Goal: Task Accomplishment & Management: Use online tool/utility

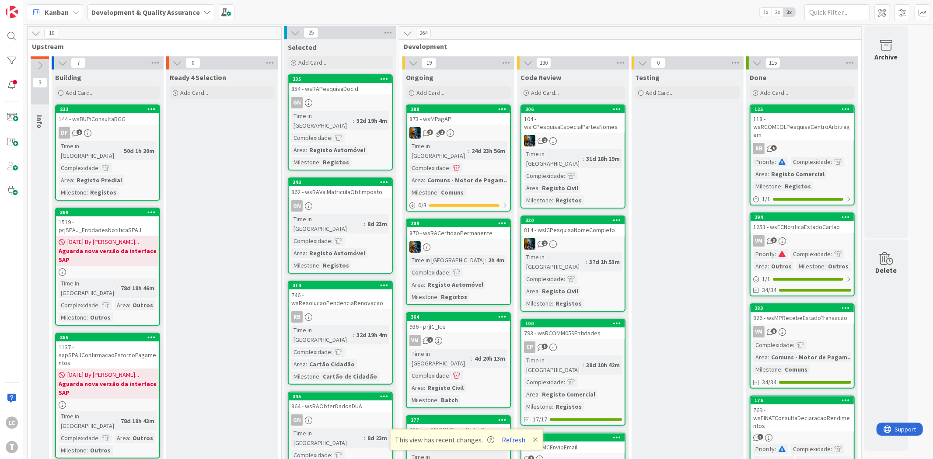
click at [361, 12] on div "Kanban Development & Quality Assurance 1x 2x 3x" at bounding box center [478, 12] width 909 height 24
click at [6, 444] on div "T" at bounding box center [12, 447] width 12 height 12
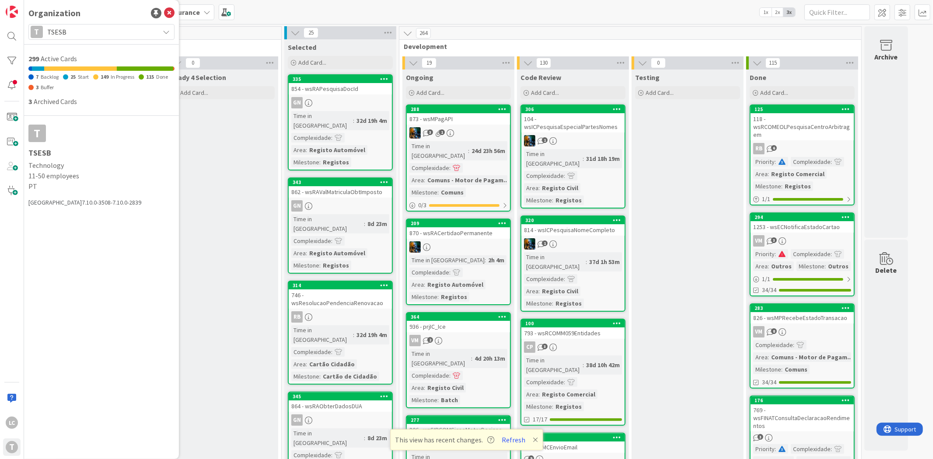
click at [79, 31] on span "TSESB" at bounding box center [101, 32] width 108 height 12
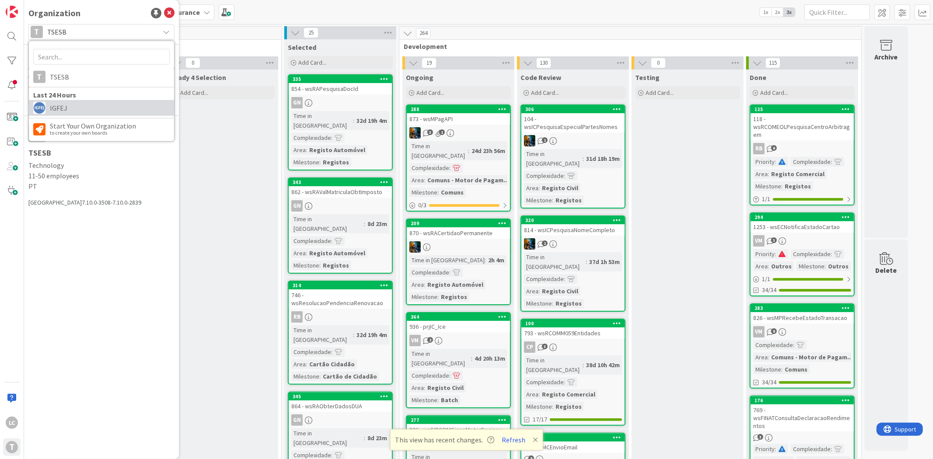
click at [87, 112] on span "IGFEJ" at bounding box center [110, 108] width 120 height 13
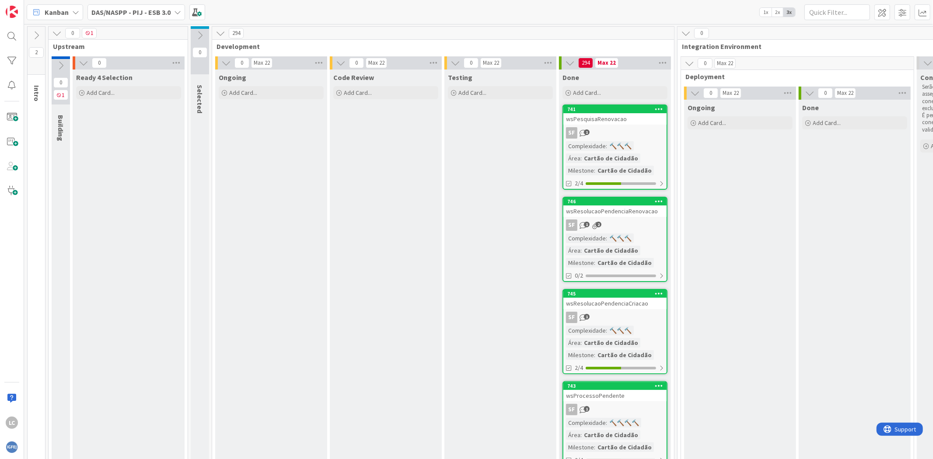
click at [170, 14] on div "DAS/NASPP - PIJ - ESB 3.0" at bounding box center [137, 12] width 98 height 16
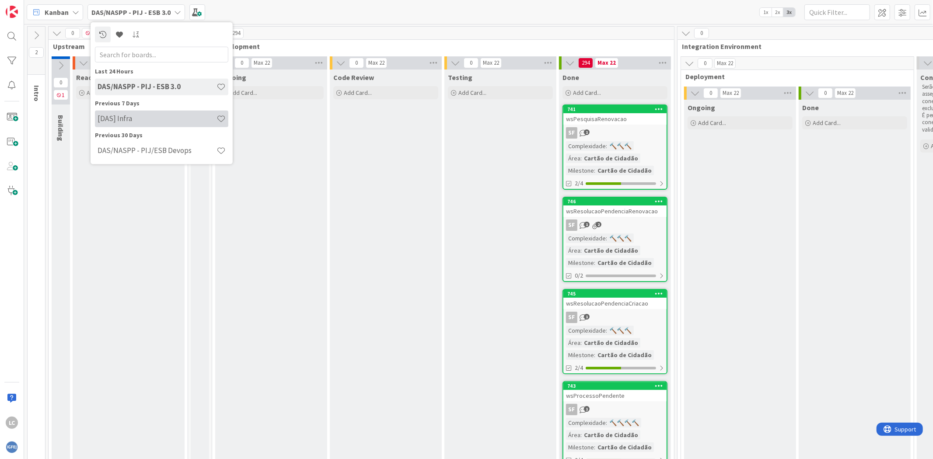
click at [150, 116] on h4 "[DAS] Infra" at bounding box center [157, 118] width 119 height 9
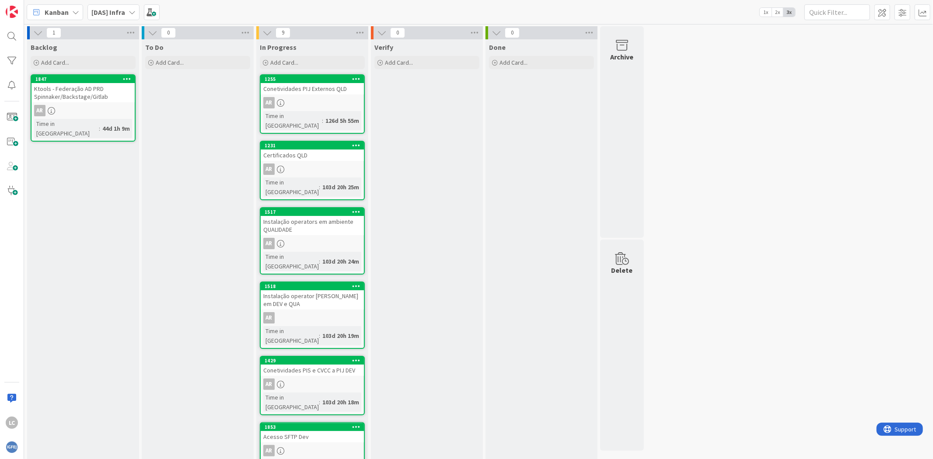
click at [136, 11] on div "[DAS] Infra" at bounding box center [114, 12] width 52 height 16
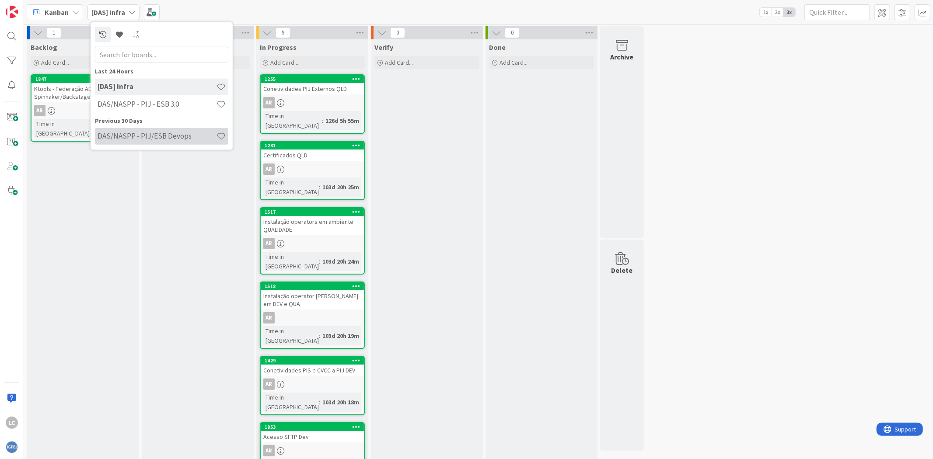
click at [137, 141] on div "DAS/NASPP - PIJ/ESB Devops" at bounding box center [161, 136] width 133 height 17
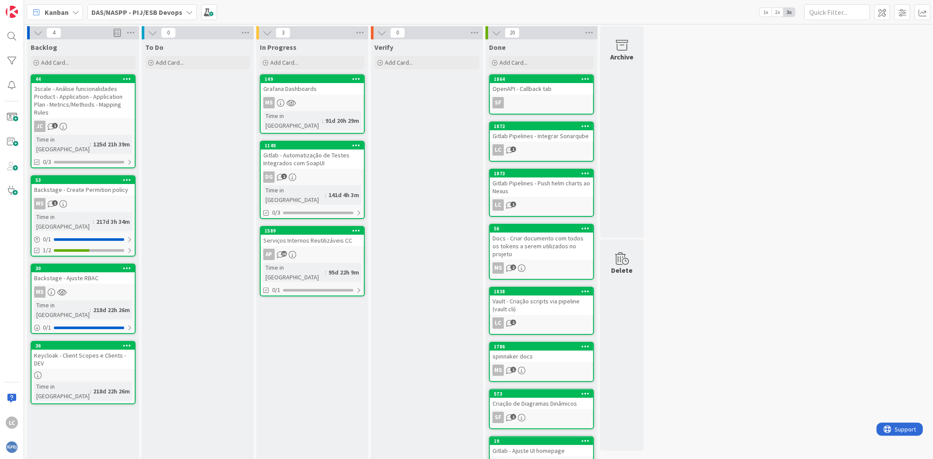
click at [401, 158] on div "Verify Add Card..." at bounding box center [427, 332] width 112 height 586
click at [311, 235] on div "Serviços Internos Reutilizáveis CC" at bounding box center [312, 240] width 103 height 11
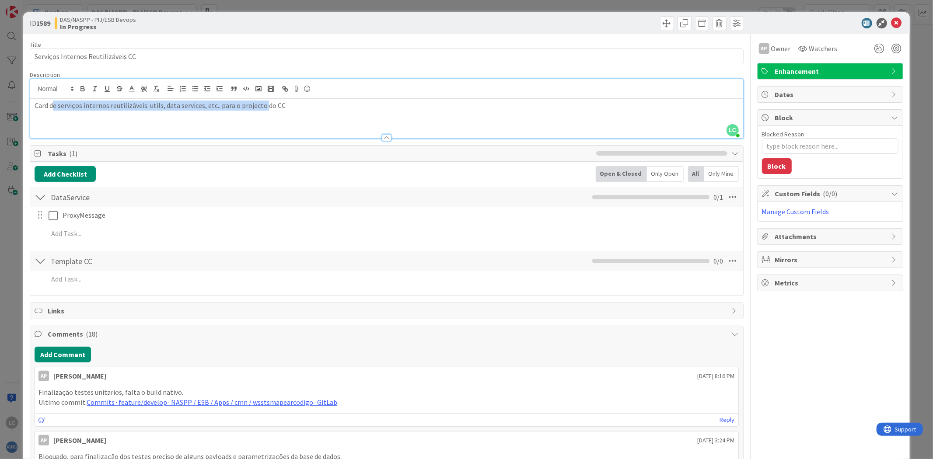
drag, startPoint x: 55, startPoint y: 88, endPoint x: 265, endPoint y: 110, distance: 211.5
click at [265, 110] on p "Card de serviços internos reutilizáveis: utils, data services, etc.. para o pro…" at bounding box center [387, 106] width 704 height 10
click at [378, 123] on div "Card de serviços internos reutilizáveis: utils, data services, etc.. para o pro…" at bounding box center [386, 118] width 713 height 39
click at [892, 26] on icon at bounding box center [897, 23] width 11 height 11
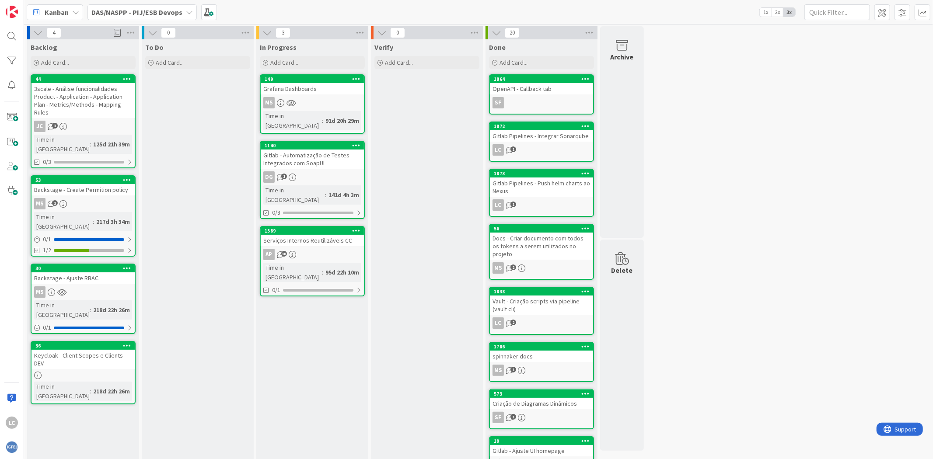
click at [386, 189] on div "Verify Add Card..." at bounding box center [427, 332] width 112 height 586
click at [336, 235] on div "Serviços Internos Reutilizáveis CC" at bounding box center [312, 240] width 103 height 11
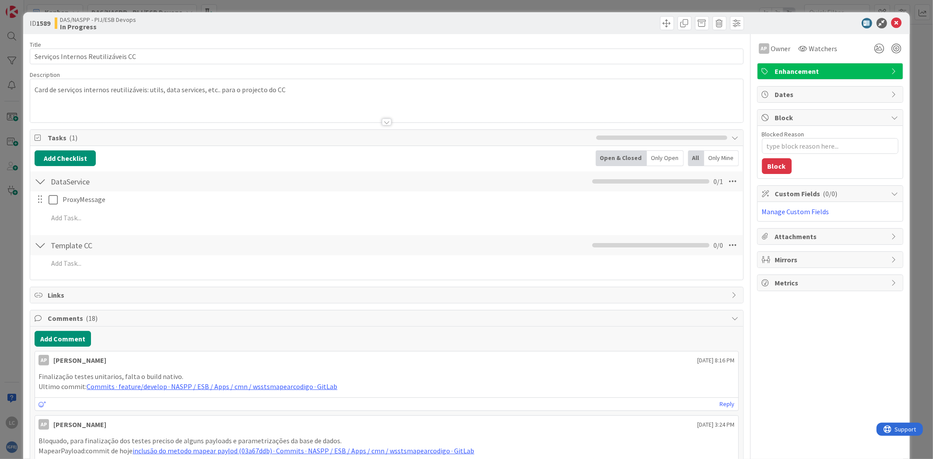
type textarea "x"
click at [893, 19] on icon at bounding box center [897, 23] width 11 height 11
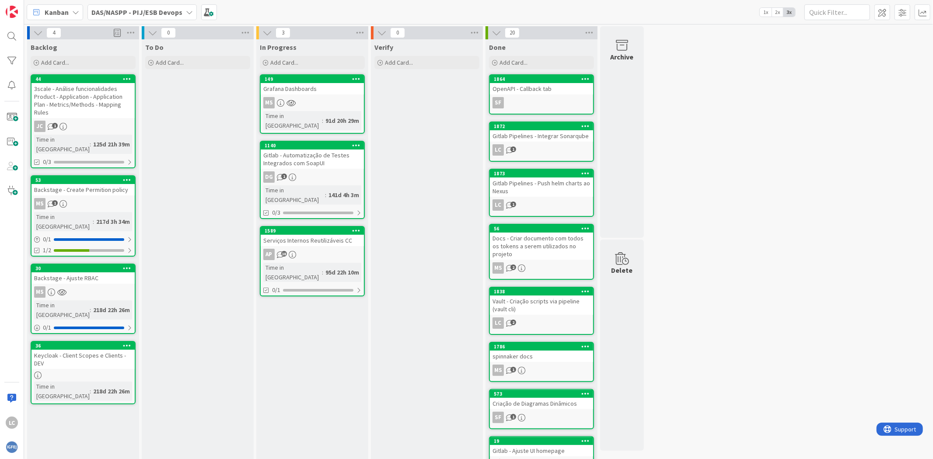
click at [420, 222] on div "Verify Add Card..." at bounding box center [427, 332] width 112 height 586
click at [403, 220] on div "Verify Add Card..." at bounding box center [427, 332] width 112 height 586
click at [385, 328] on div "Verify Add Card..." at bounding box center [427, 332] width 112 height 586
click at [406, 189] on div "Verify Add Card..." at bounding box center [427, 332] width 112 height 586
click at [207, 195] on div "To Do Add Card..." at bounding box center [198, 332] width 112 height 586
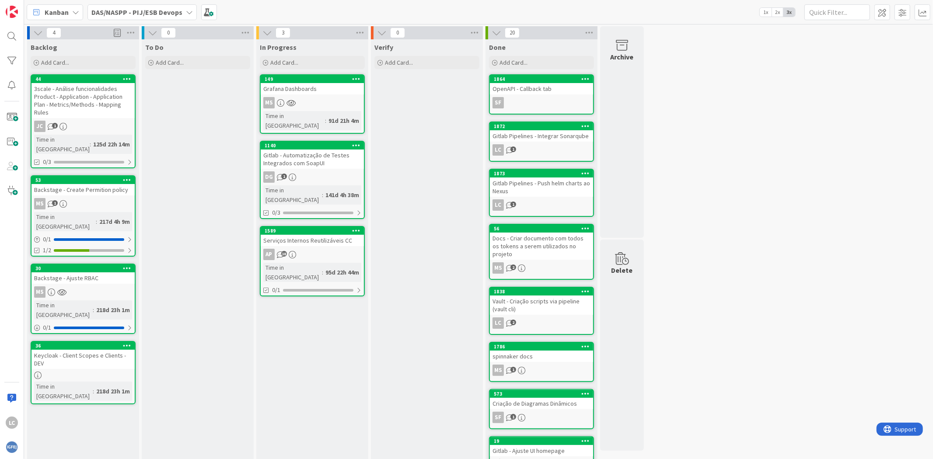
click at [208, 179] on div "To Do Add Card..." at bounding box center [198, 332] width 112 height 586
click at [414, 122] on div "Verify Add Card..." at bounding box center [427, 332] width 112 height 586
click at [429, 161] on div "Verify Add Card..." at bounding box center [427, 332] width 112 height 586
click at [200, 174] on div "To Do Add Card..." at bounding box center [198, 332] width 112 height 586
click at [450, 172] on div "Verify Add Card..." at bounding box center [427, 332] width 112 height 586
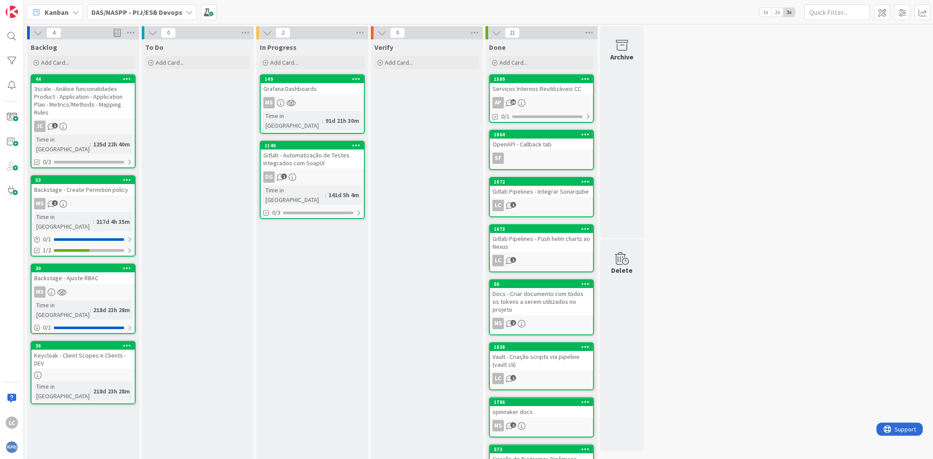
click at [431, 207] on div "Verify Add Card..." at bounding box center [427, 326] width 112 height 575
click at [388, 194] on div "Verify Add Card..." at bounding box center [427, 326] width 112 height 575
